Goal: Information Seeking & Learning: Check status

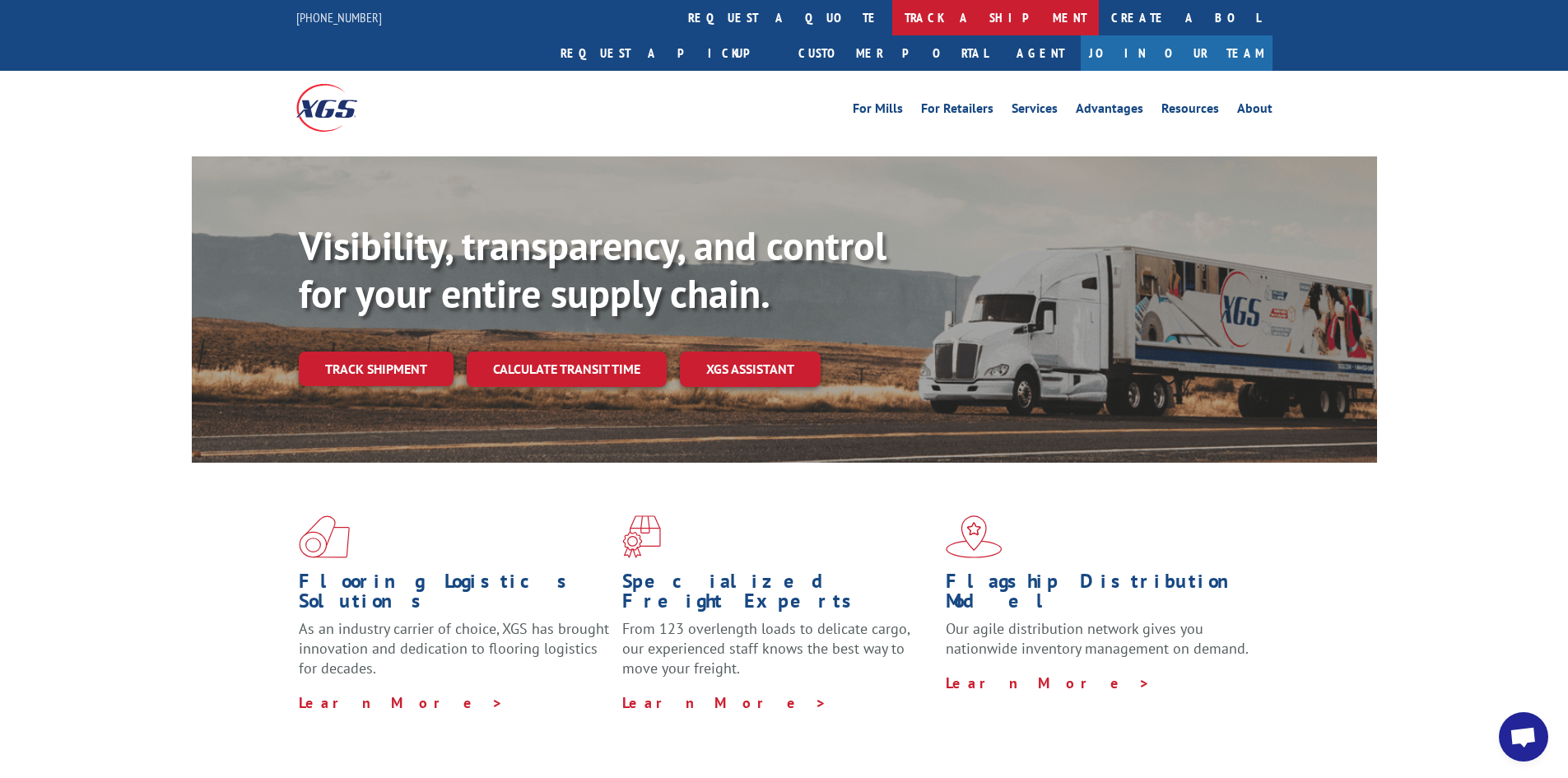
click at [892, 29] on link "track a shipment" at bounding box center [995, 18] width 206 height 36
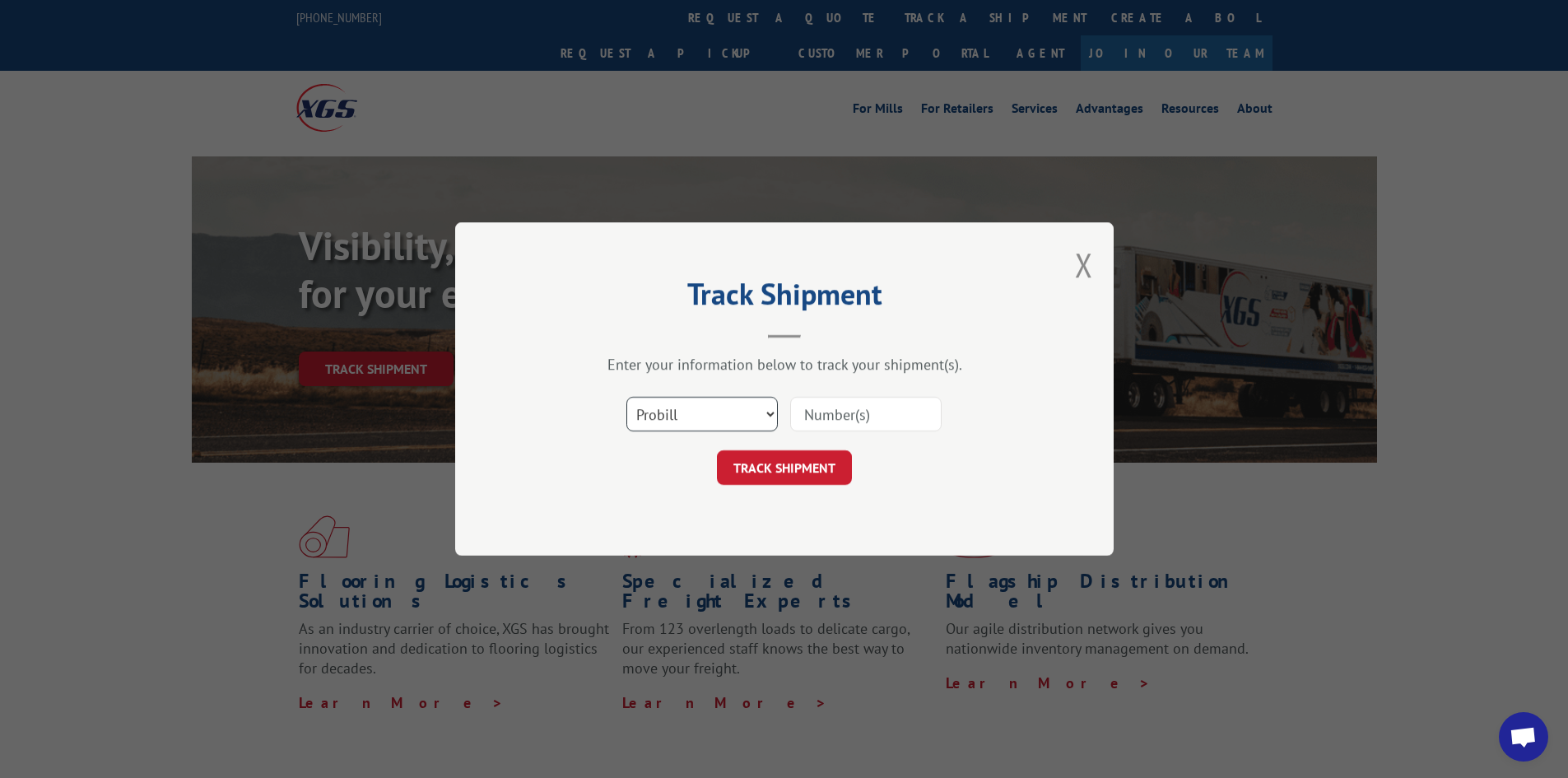
click at [719, 405] on select "Select category... Probill BOL PO" at bounding box center [702, 414] width 152 height 35
select select "bol"
click at [626, 397] on select "Select category... Probill BOL PO" at bounding box center [702, 414] width 152 height 35
paste input "5089322"
type input "5089322"
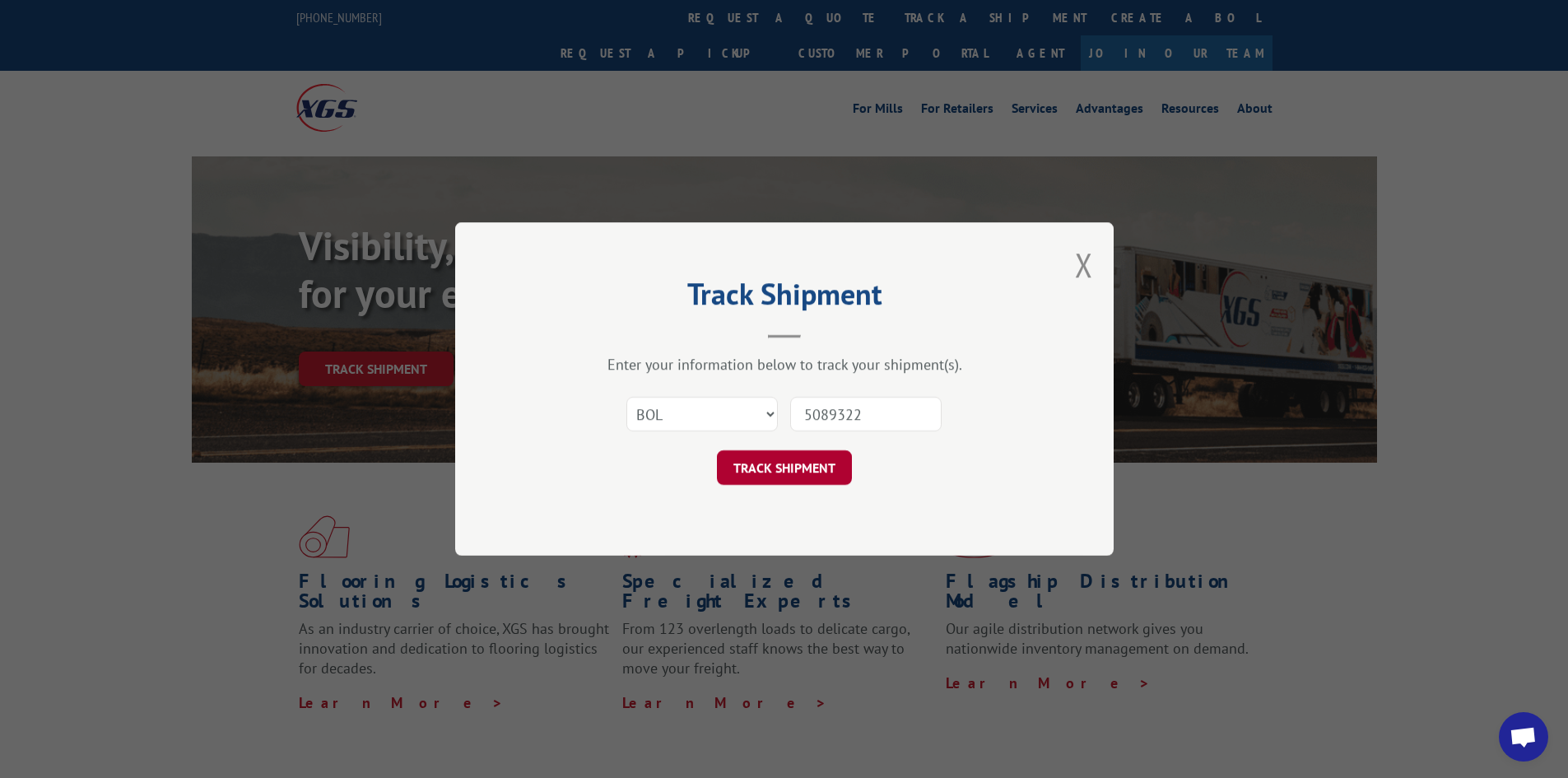
click at [771, 478] on button "TRACK SHIPMENT" at bounding box center [784, 467] width 135 height 35
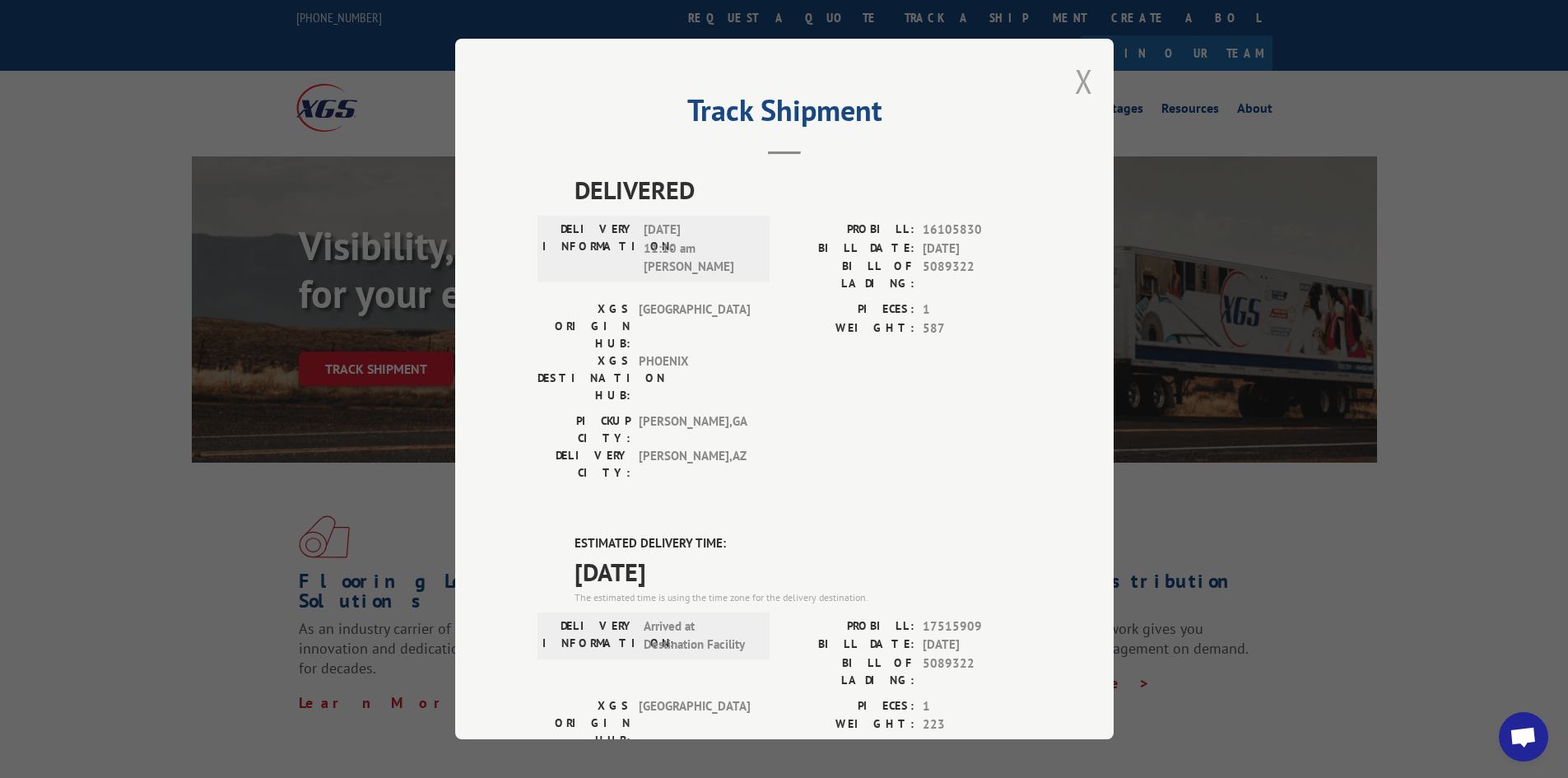
click at [1078, 76] on button "Close modal" at bounding box center [1084, 80] width 18 height 44
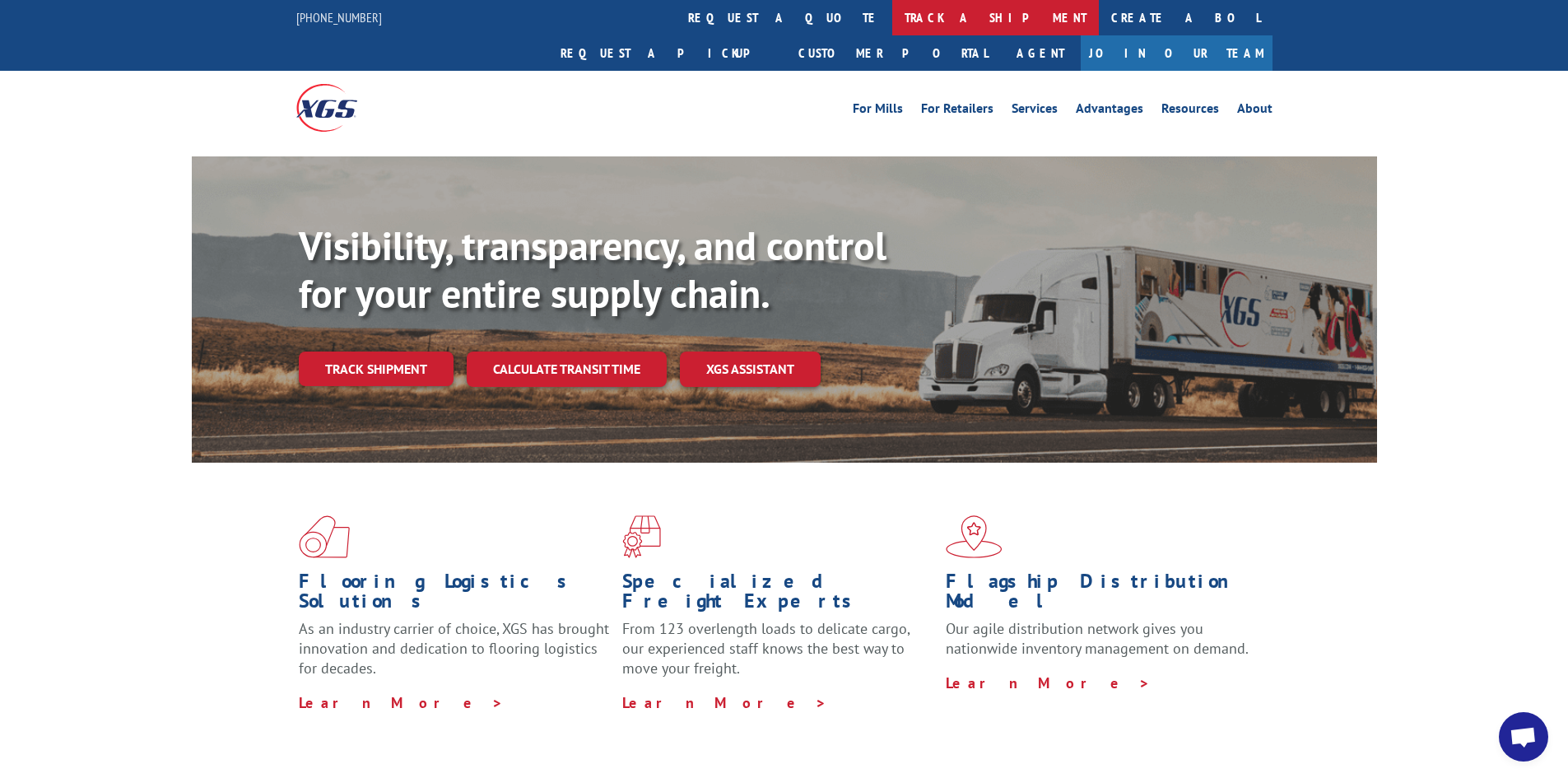
click at [892, 29] on link "track a shipment" at bounding box center [995, 18] width 206 height 36
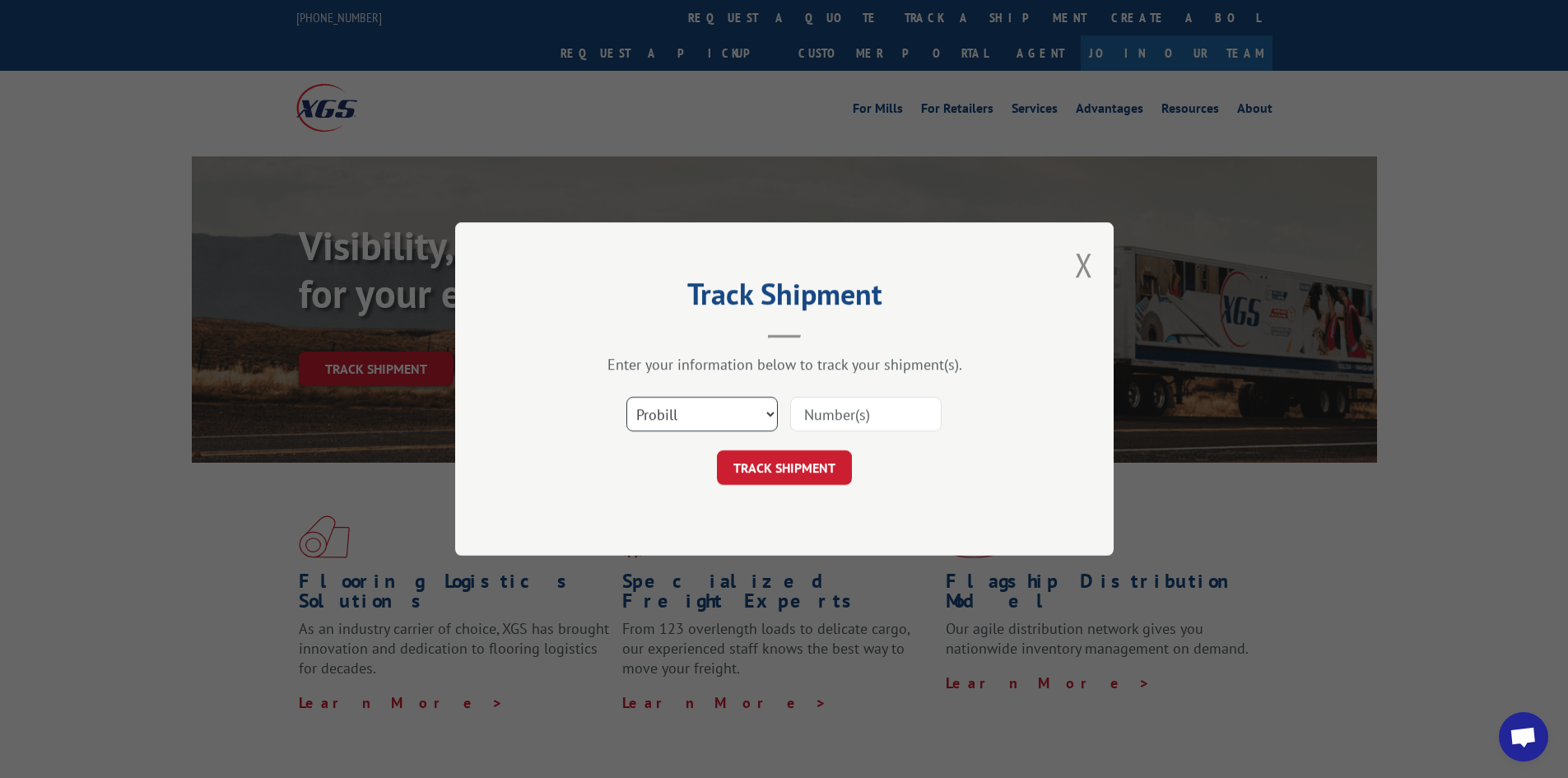
click at [686, 410] on select "Select category... Probill BOL PO" at bounding box center [702, 414] width 152 height 35
select select "bol"
click at [626, 397] on select "Select category... Probill BOL PO" at bounding box center [702, 414] width 152 height 35
click at [834, 396] on div at bounding box center [866, 414] width 152 height 38
click at [838, 407] on input at bounding box center [866, 414] width 152 height 35
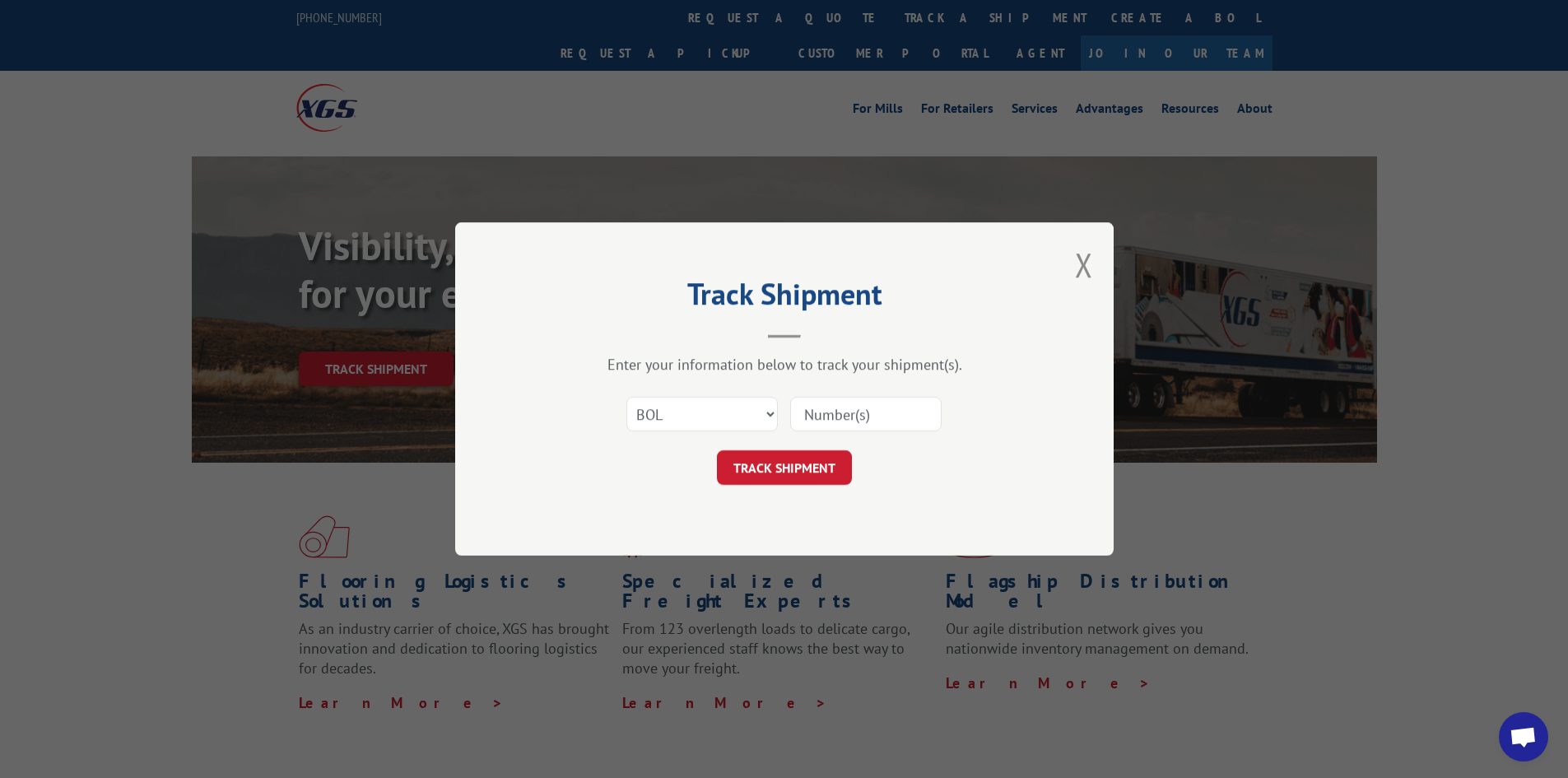
paste input "5112438"
type input "5112438"
click at [826, 468] on button "TRACK SHIPMENT" at bounding box center [784, 467] width 135 height 35
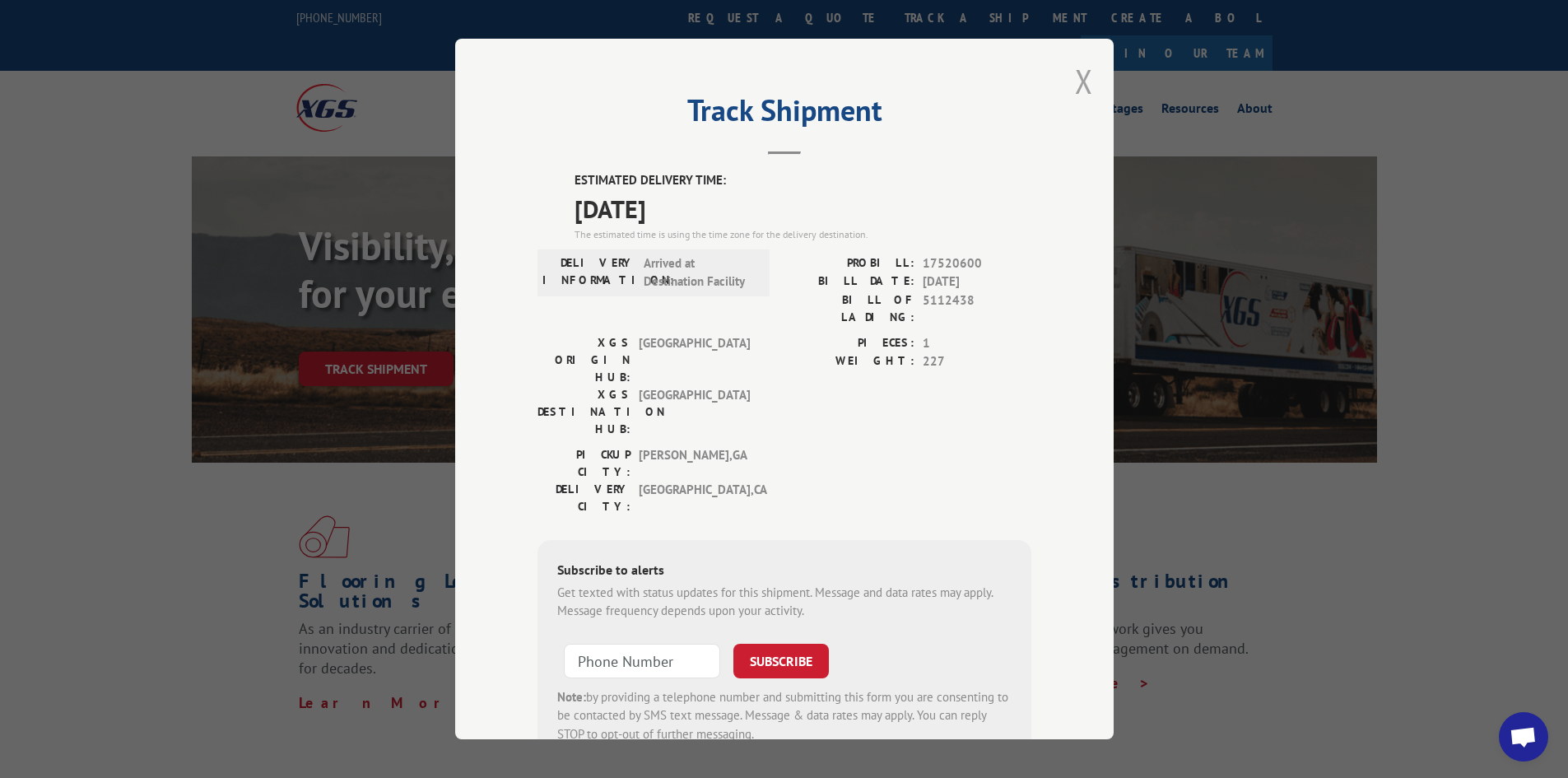
click at [1077, 79] on button "Close modal" at bounding box center [1084, 80] width 18 height 44
